Goal: Find specific page/section: Find specific page/section

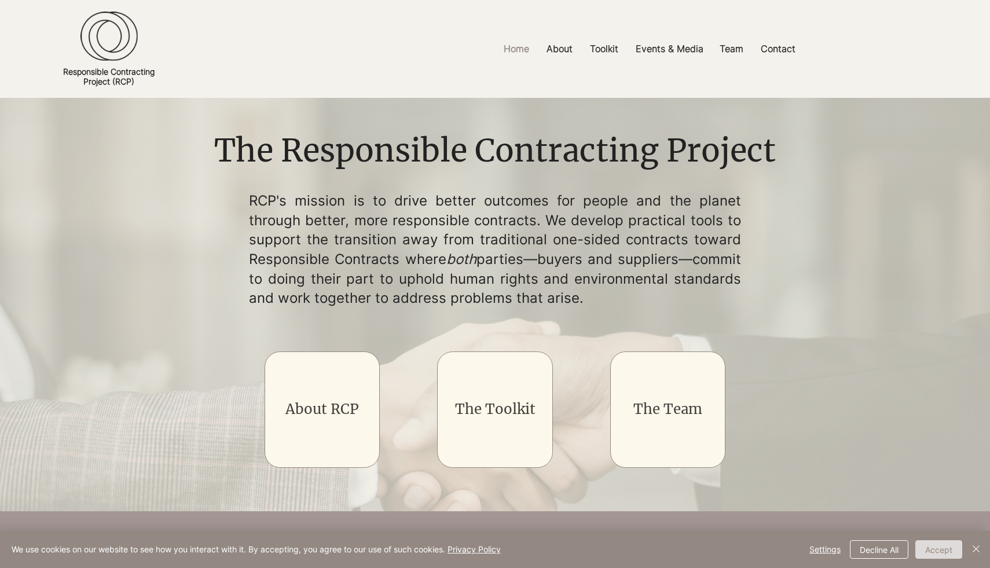
click at [930, 553] on button "Accept" at bounding box center [938, 549] width 47 height 19
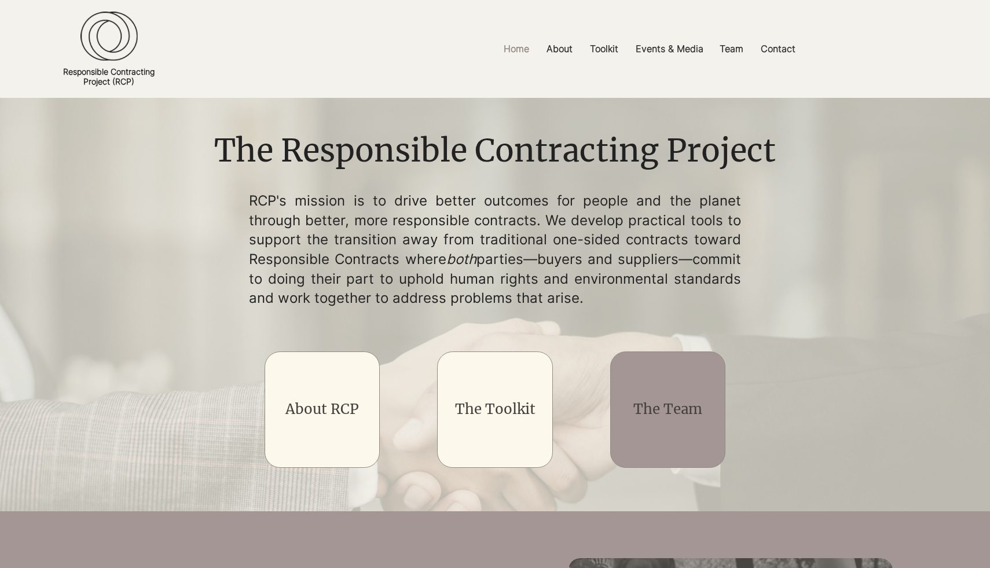
click at [682, 410] on link "The Team" at bounding box center [667, 409] width 69 height 18
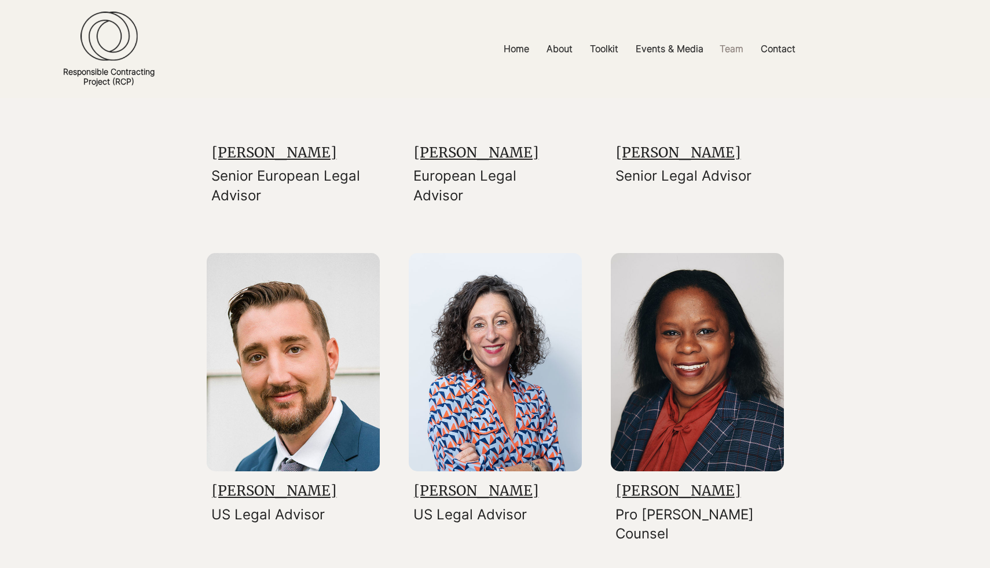
scroll to position [670, 0]
